Goal: Find specific page/section: Find specific page/section

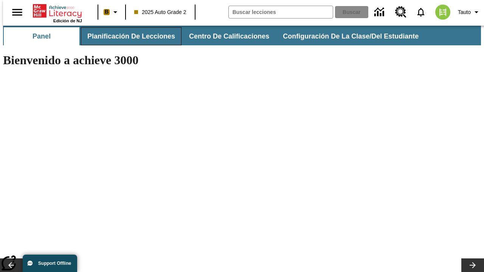
click at [127, 36] on span "Planificación de lecciones" at bounding box center [131, 36] width 88 height 9
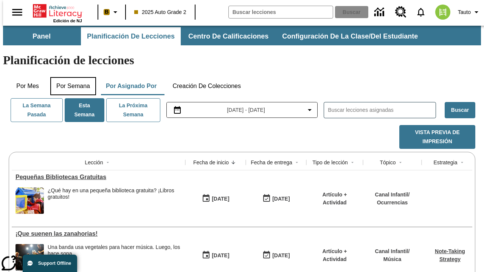
click at [71, 77] on button "Por semana" at bounding box center [73, 86] width 46 height 18
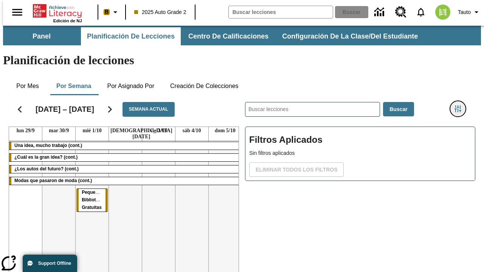
click at [460, 105] on icon "Menú lateral de filtros" at bounding box center [457, 108] width 7 height 7
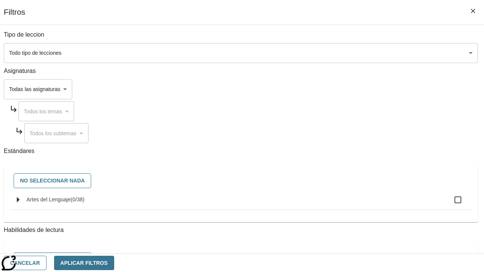
click at [333, 89] on body "Saltar al contenido principal Edición de NJ B 2025 Auto Grade 2 Buscar 0 Tauto …" at bounding box center [242, 187] width 478 height 323
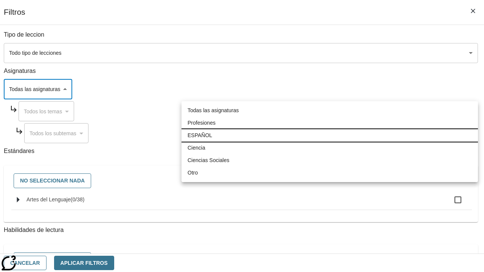
click at [330, 135] on li "ESPAÑOL" at bounding box center [329, 135] width 296 height 12
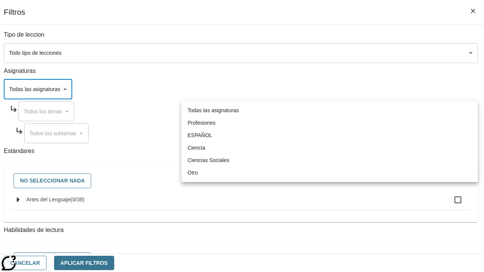
type input "1"
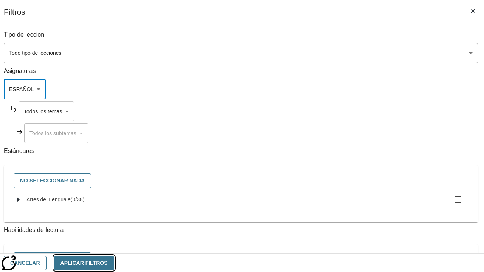
click at [114, 263] on button "Aplicar Filtros" at bounding box center [84, 263] width 60 height 15
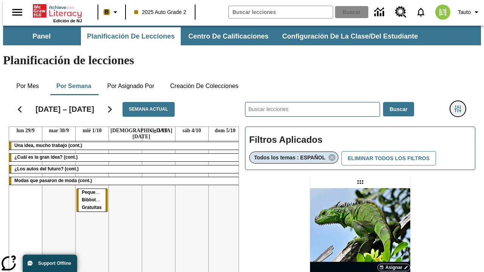
click at [460, 105] on icon "Menú lateral de filtros" at bounding box center [457, 108] width 7 height 7
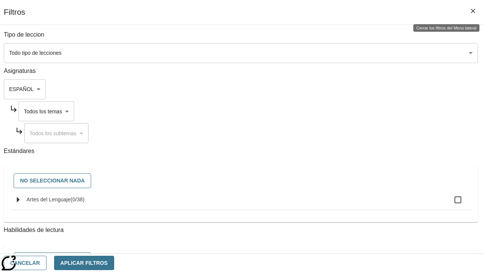
click at [341, 111] on body "Saltar al contenido principal Edición de NJ B 2025 Auto Grade 2 Buscar 0 Tauto …" at bounding box center [242, 223] width 478 height 394
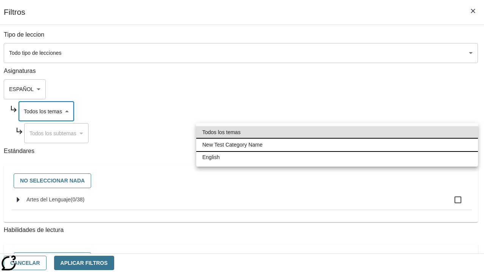
click at [337, 145] on li "New Test Category Name" at bounding box center [337, 145] width 282 height 12
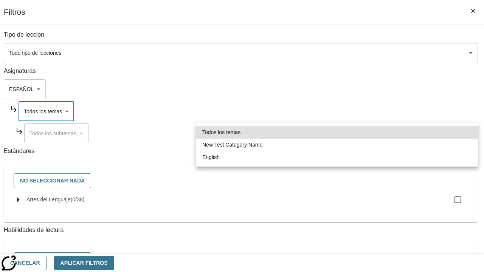
type input "265"
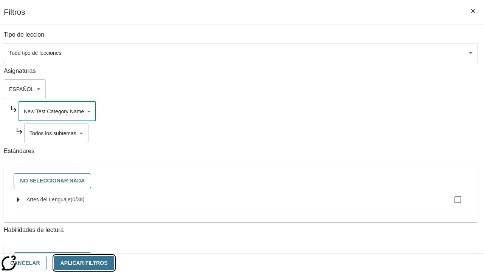
click at [114, 263] on button "Aplicar Filtros" at bounding box center [84, 263] width 60 height 15
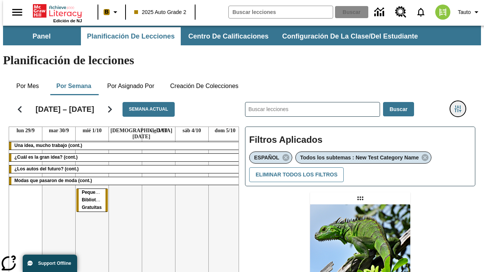
click at [460, 105] on icon "Menú lateral de filtros" at bounding box center [457, 108] width 7 height 7
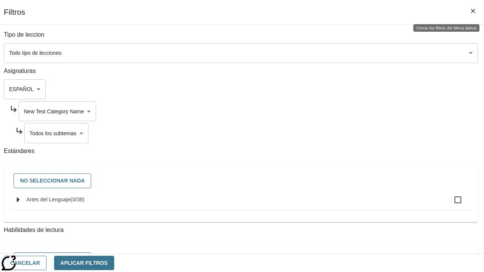
click at [344, 133] on body "Saltar al contenido principal Edición de NJ B 2025 Auto Grade 2 Buscar 0 Tauto …" at bounding box center [242, 231] width 478 height 411
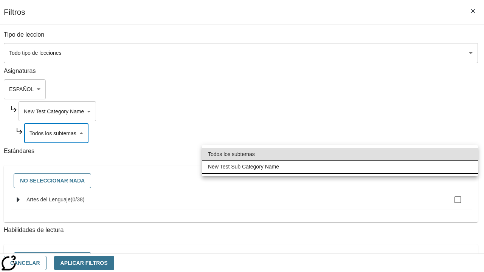
click at [340, 167] on li "New Test Sub Category Name" at bounding box center [340, 167] width 276 height 12
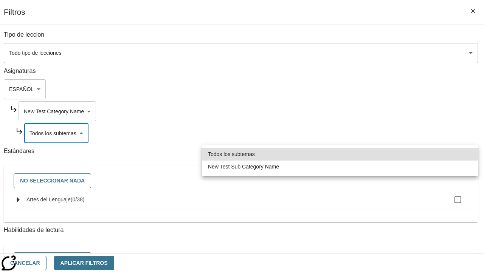
type input "2232"
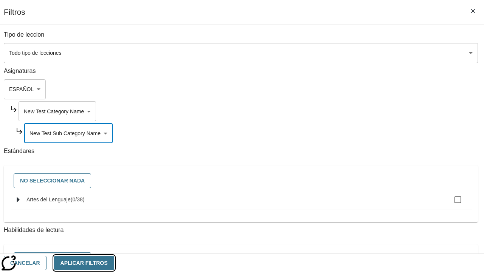
click at [114, 263] on button "Aplicar Filtros" at bounding box center [84, 263] width 60 height 15
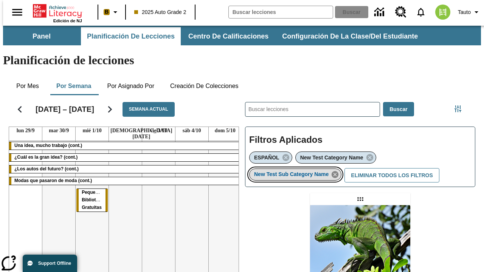
click at [337, 170] on icon "Eliminar New Test Sub Category Name el ítem seleccionado del filtro" at bounding box center [335, 174] width 8 height 8
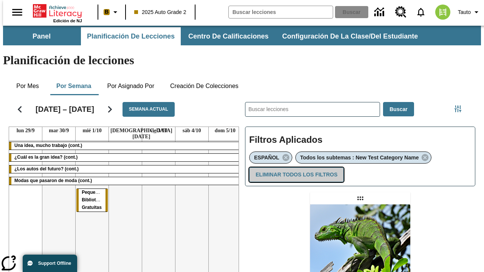
click at [295, 167] on button "Eliminar todos los filtros" at bounding box center [296, 174] width 95 height 15
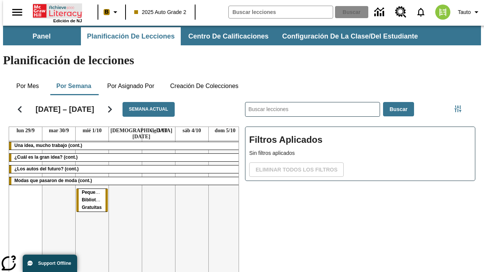
click at [54, 10] on icon "Portada" at bounding box center [58, 10] width 50 height 15
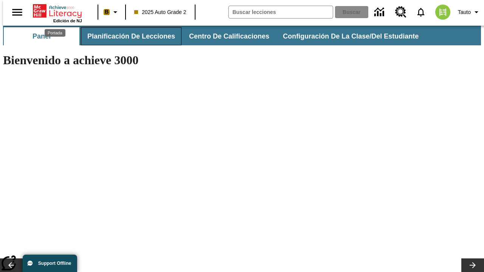
click at [127, 36] on span "Planificación de lecciones" at bounding box center [131, 36] width 88 height 9
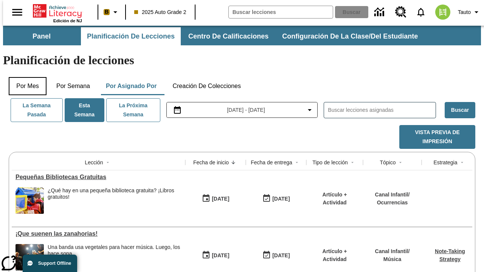
click at [25, 77] on button "Por mes" at bounding box center [28, 86] width 38 height 18
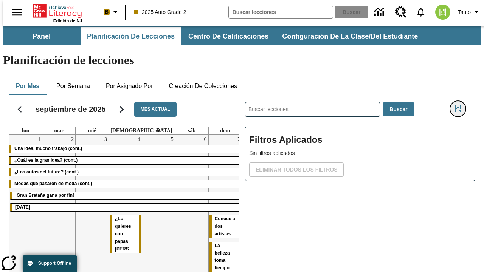
click at [460, 105] on icon "Menú lateral de filtros" at bounding box center [457, 108] width 7 height 7
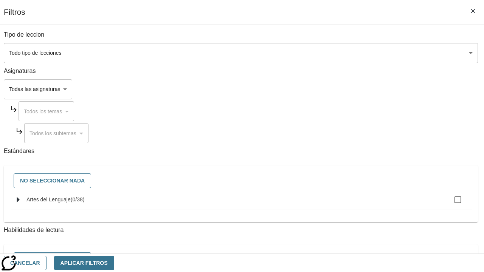
click at [333, 89] on body "Saltar al contenido principal Edición de NJ B 2025 Auto Grade 2 Buscar 0 Tauto …" at bounding box center [242, 187] width 478 height 323
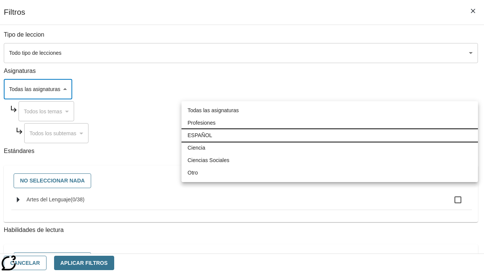
click at [330, 135] on li "ESPAÑOL" at bounding box center [329, 135] width 296 height 12
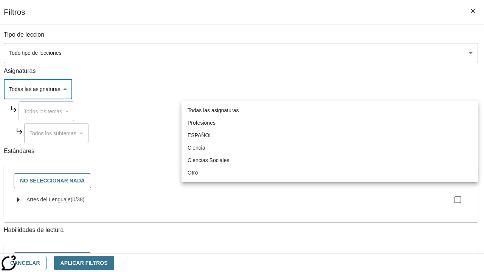
type input "1"
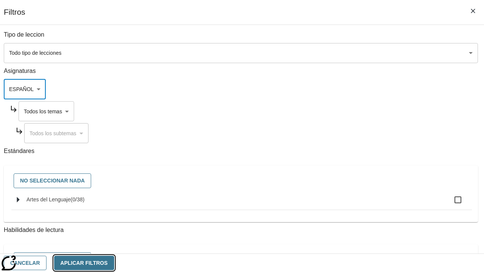
click at [114, 263] on button "Aplicar Filtros" at bounding box center [84, 263] width 60 height 15
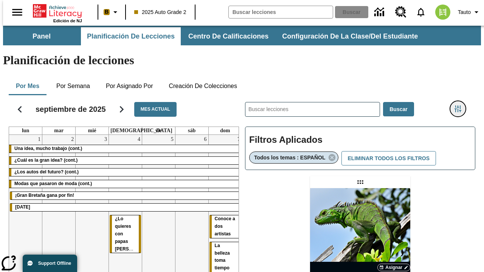
click at [460, 105] on icon "Menú lateral de filtros" at bounding box center [457, 108] width 7 height 7
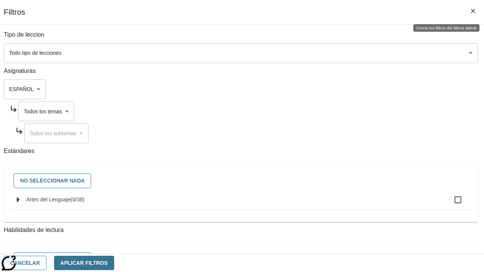
click at [341, 111] on body "Saltar al contenido principal Edición de NJ B 2025 Auto Grade 2 Buscar 0 Tauto …" at bounding box center [242, 223] width 478 height 394
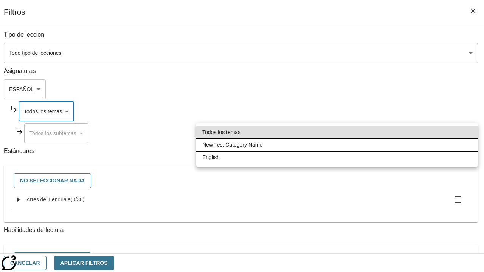
click at [337, 145] on li "New Test Category Name" at bounding box center [337, 145] width 282 height 12
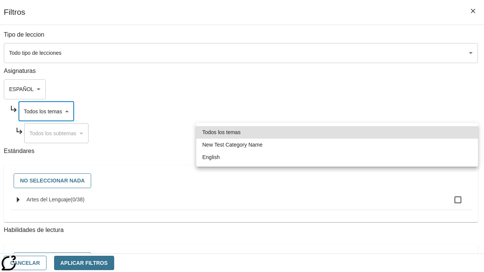
type input "265"
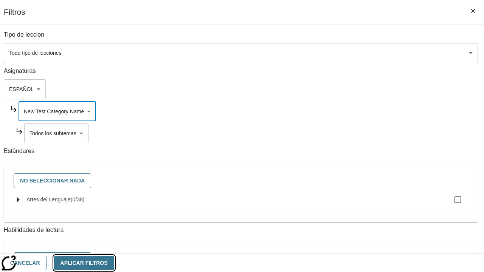
click at [114, 263] on button "Aplicar Filtros" at bounding box center [84, 263] width 60 height 15
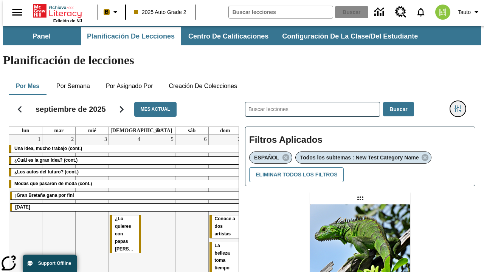
click at [460, 105] on icon "Menú lateral de filtros" at bounding box center [457, 108] width 7 height 7
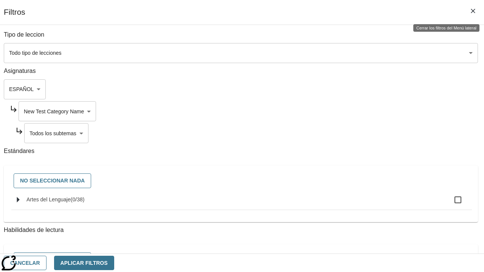
click at [344, 133] on body "Saltar al contenido principal Edición de NJ B 2025 Auto Grade 2 Buscar 0 Tauto …" at bounding box center [242, 231] width 478 height 411
